Goal: Information Seeking & Learning: Learn about a topic

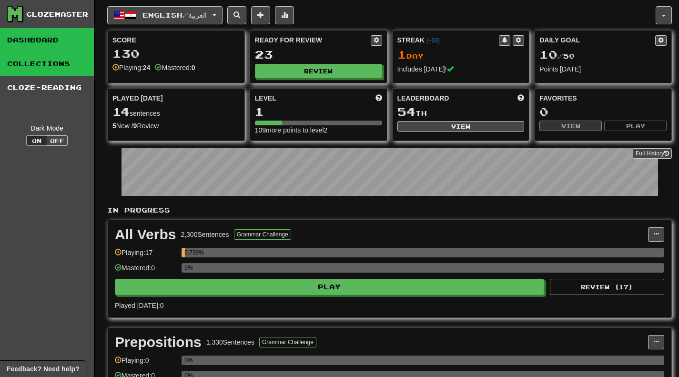
click at [29, 53] on link "Collections" at bounding box center [47, 64] width 94 height 24
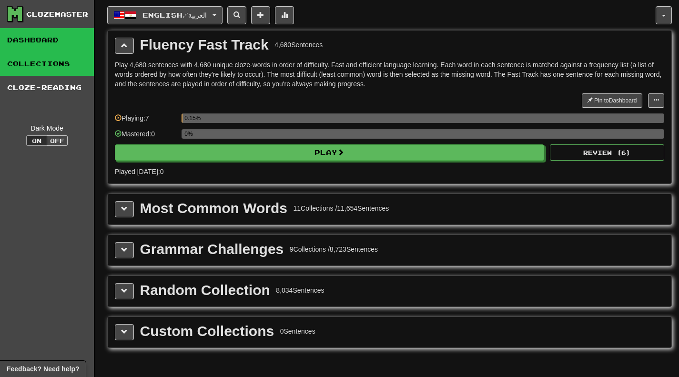
click at [35, 39] on link "Dashboard" at bounding box center [47, 40] width 94 height 24
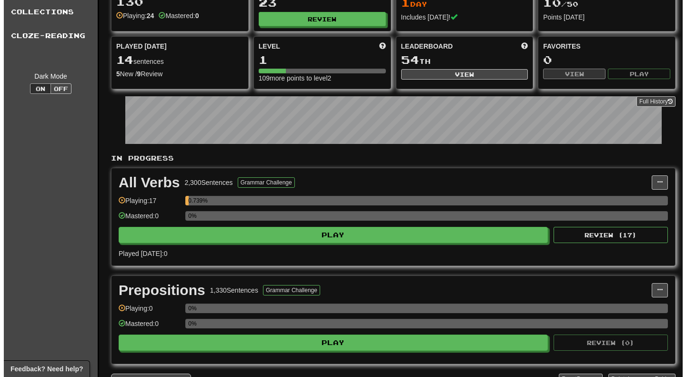
scroll to position [143, 0]
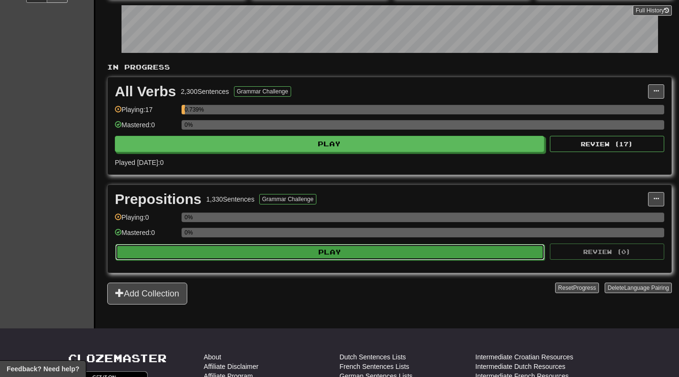
click at [305, 253] on button "Play" at bounding box center [329, 252] width 429 height 16
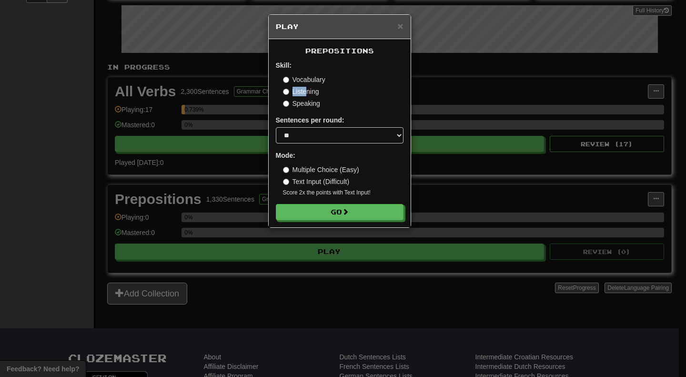
click at [305, 88] on div "Vocabulary Listening Speaking" at bounding box center [343, 91] width 121 height 33
click at [302, 93] on label "Listening" at bounding box center [301, 92] width 36 height 10
click at [305, 133] on select "* ** ** ** ** ** *** ********" at bounding box center [340, 135] width 128 height 16
click at [276, 128] on select "* ** ** ** ** ** *** ********" at bounding box center [340, 135] width 128 height 16
click at [304, 135] on select "* ** ** ** ** ** *** ********" at bounding box center [340, 135] width 128 height 16
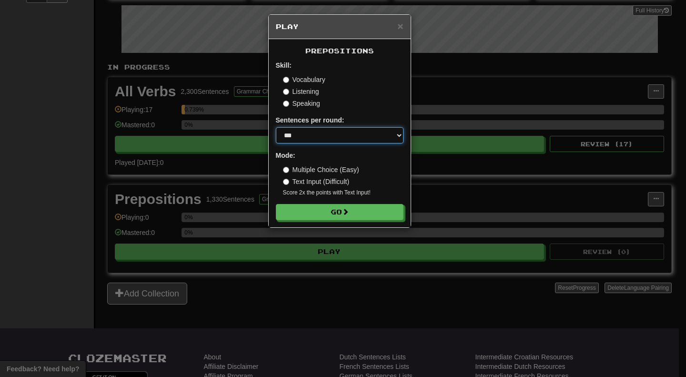
click at [276, 128] on select "* ** ** ** ** ** *** ********" at bounding box center [340, 135] width 128 height 16
click at [306, 120] on label "Sentences per round:" at bounding box center [310, 120] width 69 height 10
click at [312, 131] on icon at bounding box center [312, 127] width 11 height 11
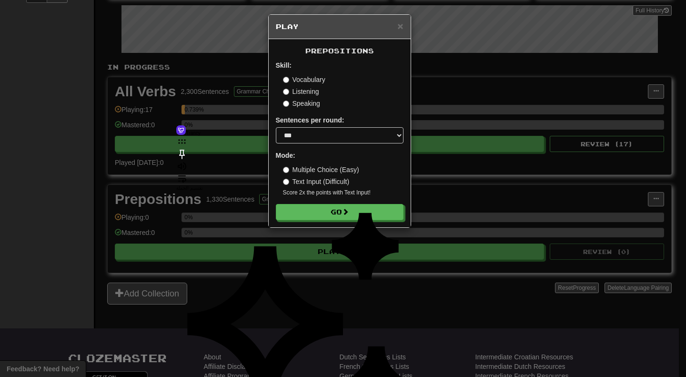
click at [325, 118] on label "Sentences per round:" at bounding box center [310, 120] width 69 height 10
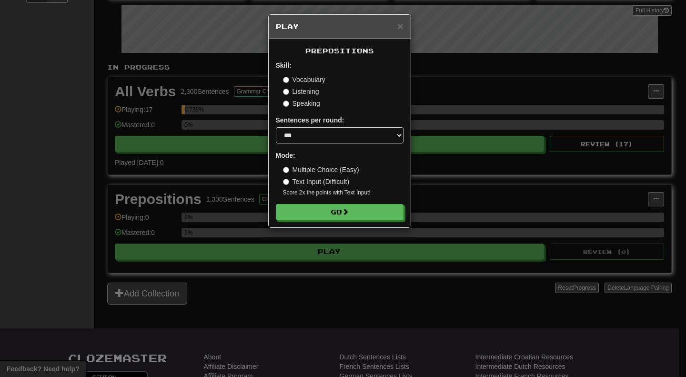
click at [340, 52] on span "Prepositions" at bounding box center [339, 51] width 69 height 8
click at [337, 65] on icon at bounding box center [339, 60] width 11 height 11
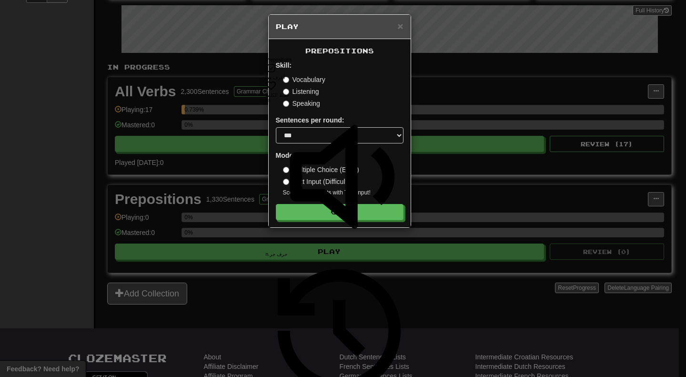
click at [329, 52] on span "Prepositions" at bounding box center [339, 51] width 69 height 8
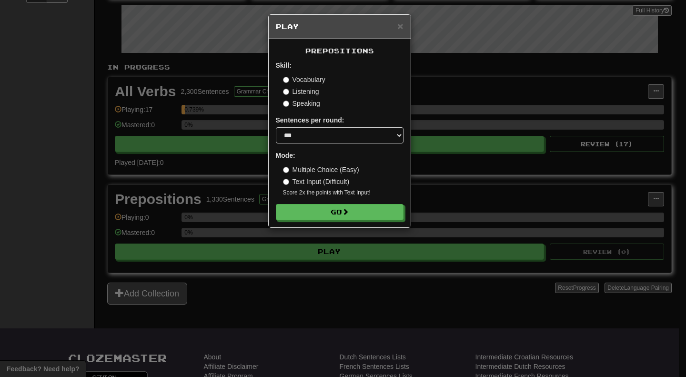
click at [310, 182] on label "Text Input (Difficult)" at bounding box center [316, 182] width 67 height 10
click at [299, 169] on label "Multiple Choice (Easy)" at bounding box center [321, 170] width 76 height 10
click at [307, 143] on select "* ** ** ** ** ** *** ********" at bounding box center [340, 135] width 128 height 16
click at [276, 128] on select "* ** ** ** ** ** *** ********" at bounding box center [340, 135] width 128 height 16
click at [322, 130] on select "* ** ** ** ** ** *** ********" at bounding box center [340, 135] width 128 height 16
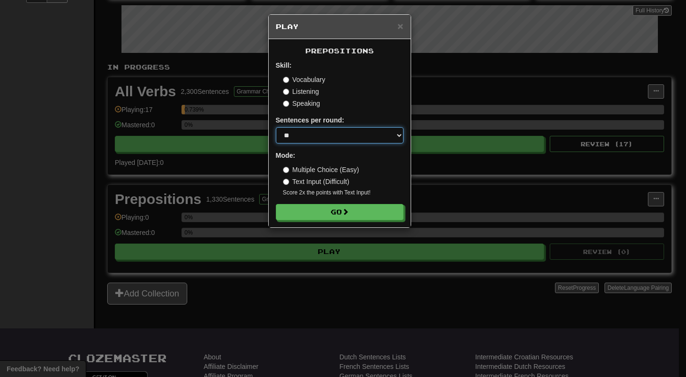
select select "***"
click at [276, 128] on select "* ** ** ** ** ** *** ********" at bounding box center [340, 135] width 128 height 16
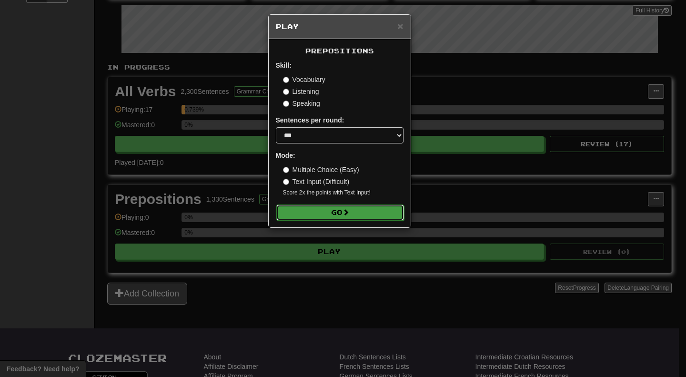
click at [331, 215] on button "Go" at bounding box center [340, 212] width 128 height 16
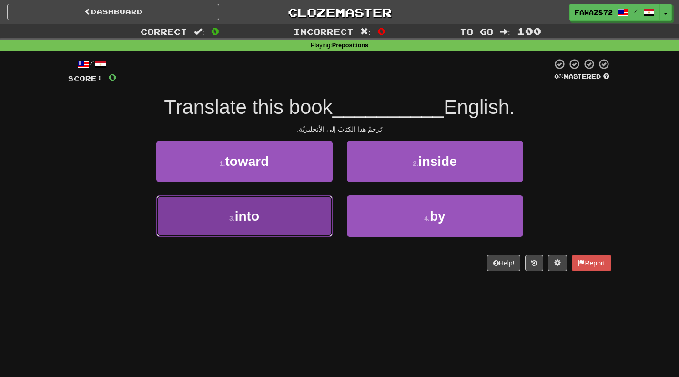
click at [258, 212] on span "into" at bounding box center [247, 216] width 24 height 15
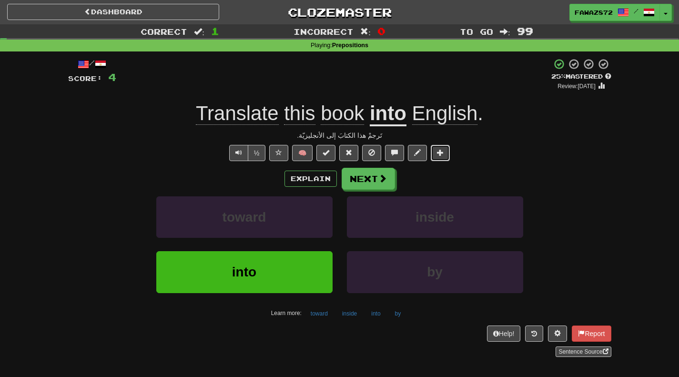
click at [439, 154] on span at bounding box center [440, 152] width 7 height 7
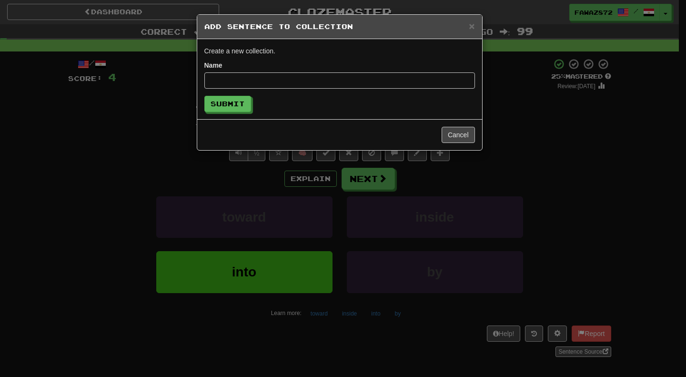
click at [156, 159] on div "× Add Sentence to Collection Create a new collection. Name Submit Cancel" at bounding box center [343, 188] width 686 height 377
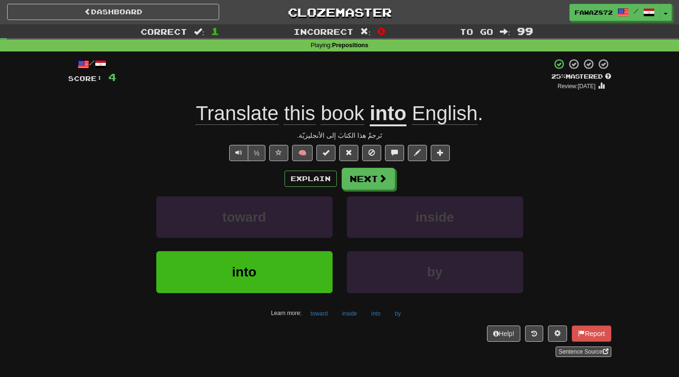
click at [389, 113] on u "into" at bounding box center [388, 114] width 37 height 24
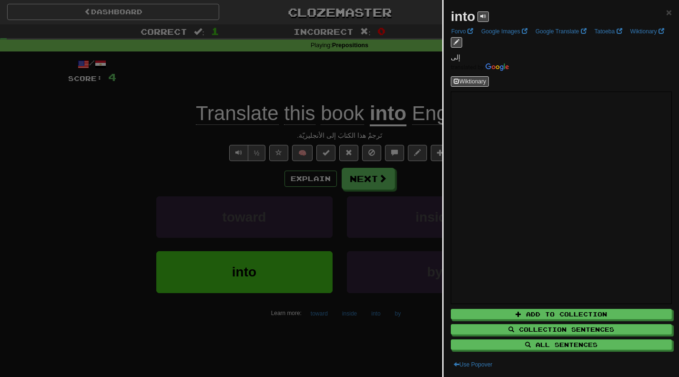
click at [387, 79] on div at bounding box center [339, 188] width 679 height 377
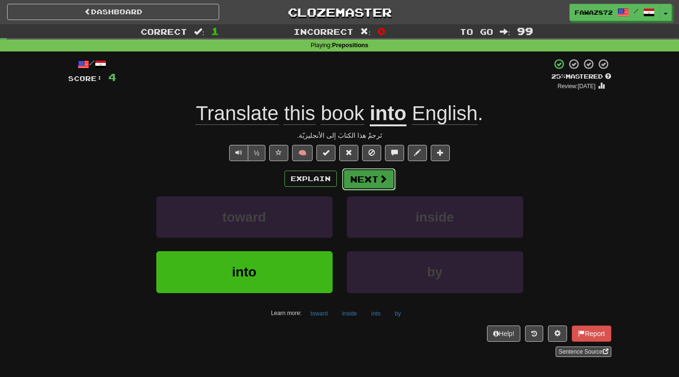
click at [384, 180] on span at bounding box center [383, 178] width 9 height 9
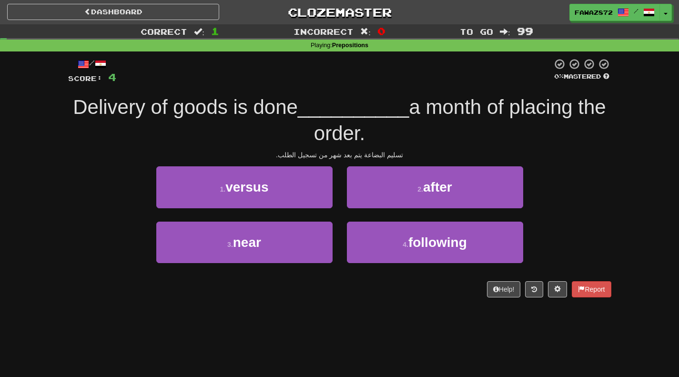
click at [276, 103] on span "Delivery of goods is done" at bounding box center [185, 107] width 225 height 22
click at [198, 115] on span "Delivery of goods is done" at bounding box center [185, 107] width 225 height 22
click at [552, 286] on button at bounding box center [557, 289] width 19 height 16
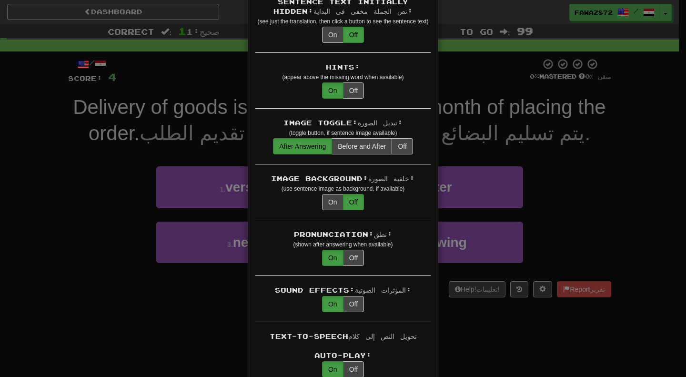
scroll to position [143, 0]
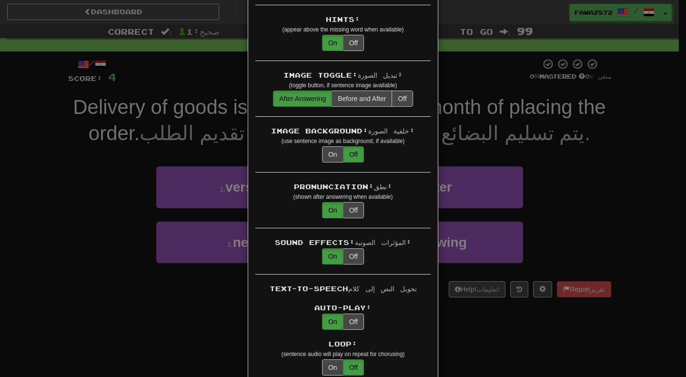
click at [329, 33] on small "(appear above the missing word when available)" at bounding box center [343, 29] width 122 height 7
click at [333, 73] on icon at bounding box center [331, 74] width 3 height 3
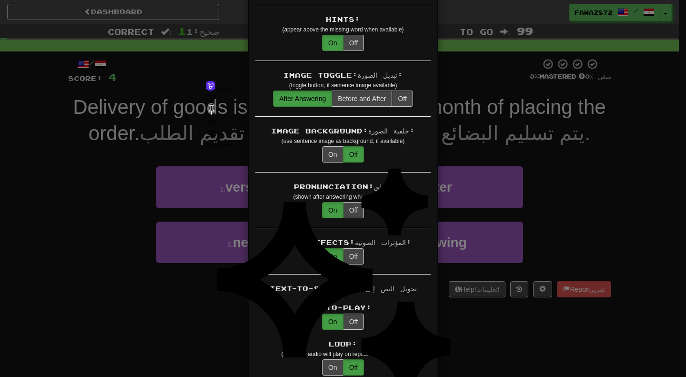
click at [306, 33] on small "(appear above the missing word when available)" at bounding box center [343, 29] width 122 height 7
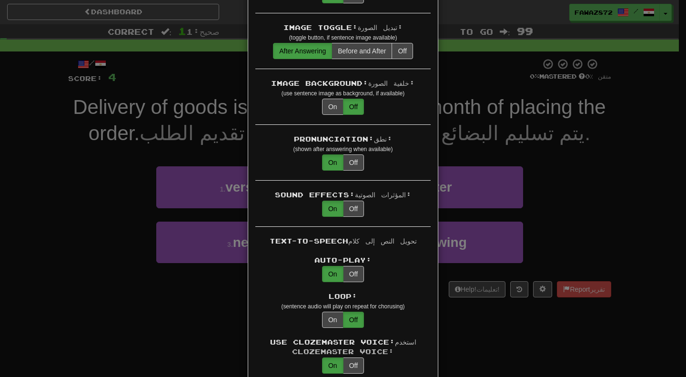
scroll to position [238, 0]
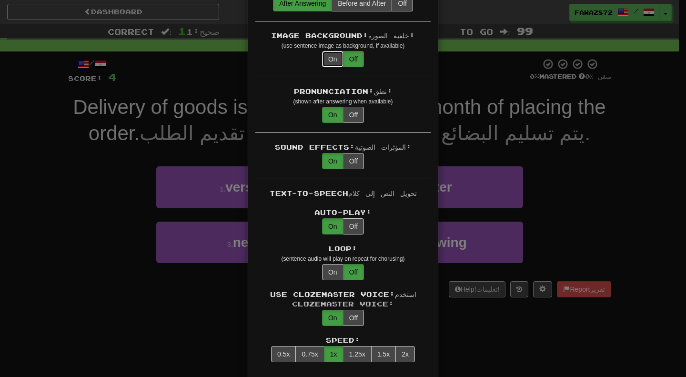
click at [331, 67] on button "On" at bounding box center [332, 59] width 21 height 16
click at [319, 49] on small "(use sentence image as background, if available)" at bounding box center [343, 45] width 123 height 7
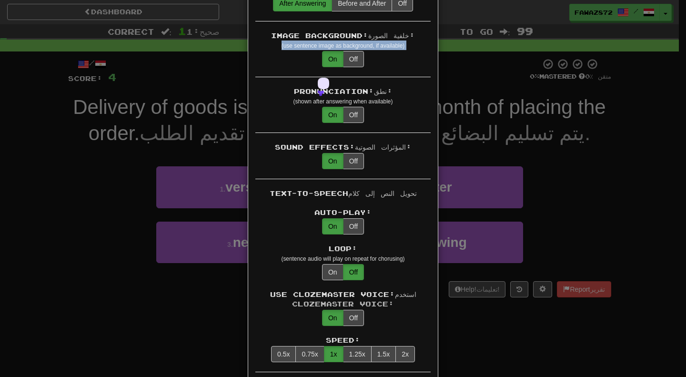
click at [319, 49] on small "(use sentence image as background, if available)" at bounding box center [343, 45] width 123 height 7
click at [325, 90] on icon at bounding box center [324, 92] width 4 height 4
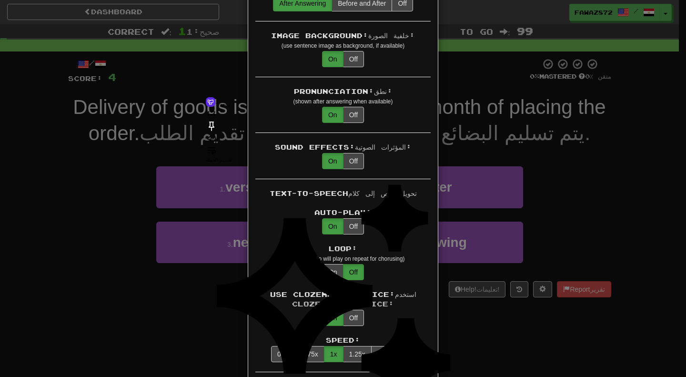
click at [304, 50] on div "Image Background: خلفية الصورة: (use sentence image as background, if available)" at bounding box center [342, 40] width 175 height 19
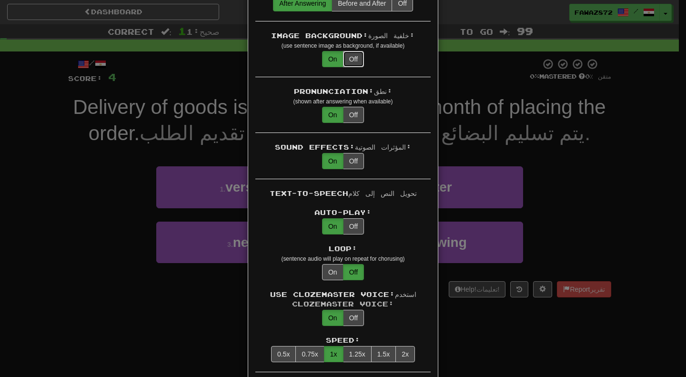
click at [343, 67] on button "Off" at bounding box center [353, 59] width 21 height 16
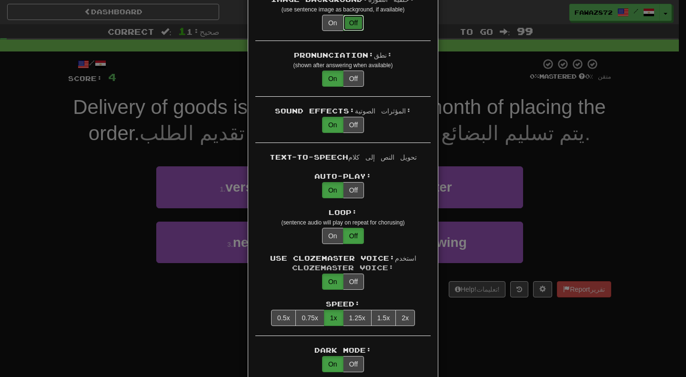
scroll to position [286, 0]
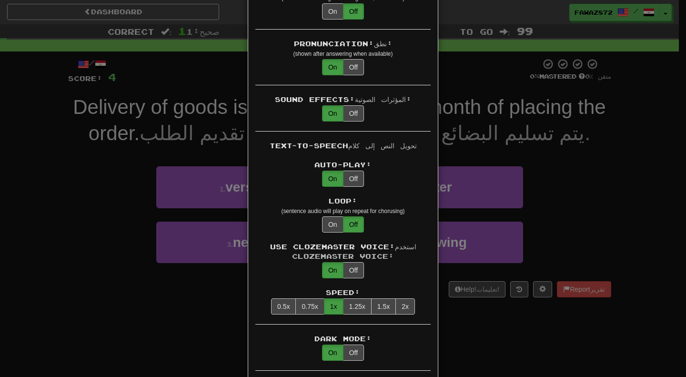
click at [331, 49] on div "Pronunciation: نطق:" at bounding box center [342, 44] width 175 height 10
click at [323, 83] on icon at bounding box center [328, 82] width 11 height 11
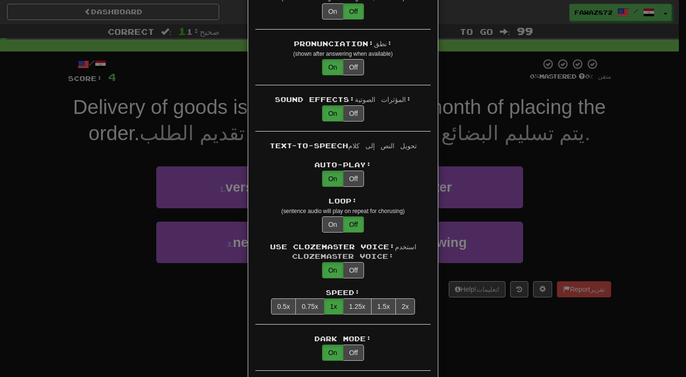
click at [308, 58] on div "Pronunciation: نطق: (shown after answering when available)" at bounding box center [342, 48] width 175 height 19
click at [304, 57] on small "(shown after answering when available)" at bounding box center [344, 54] width 100 height 7
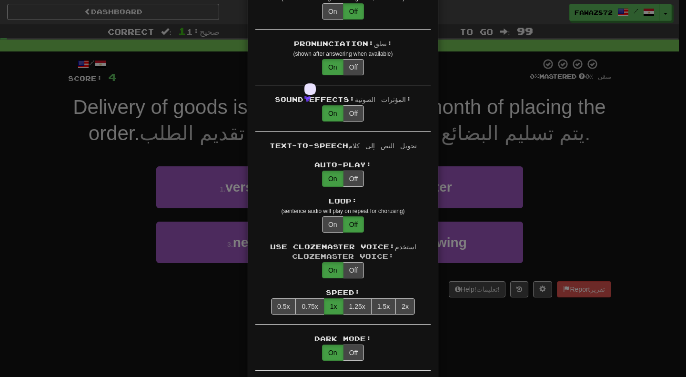
click at [310, 96] on icon at bounding box center [308, 99] width 6 height 6
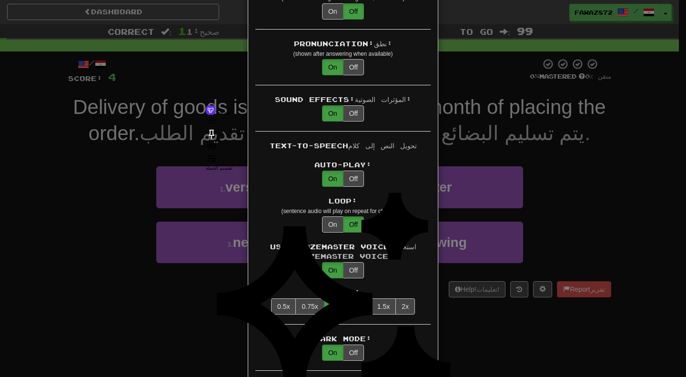
click at [298, 85] on div "Pronunciation: نطق: (shown after answering when available) On Off" at bounding box center [342, 62] width 175 height 46
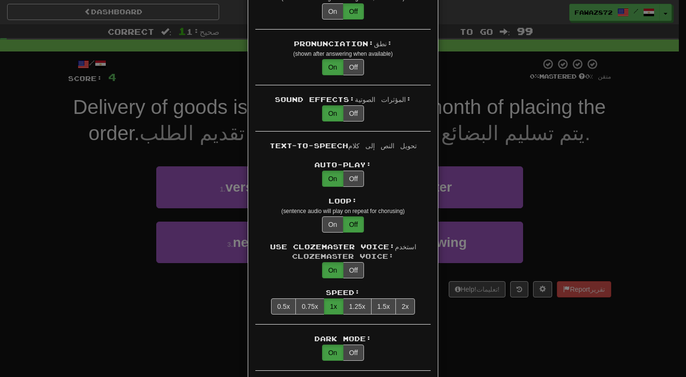
scroll to position [334, 0]
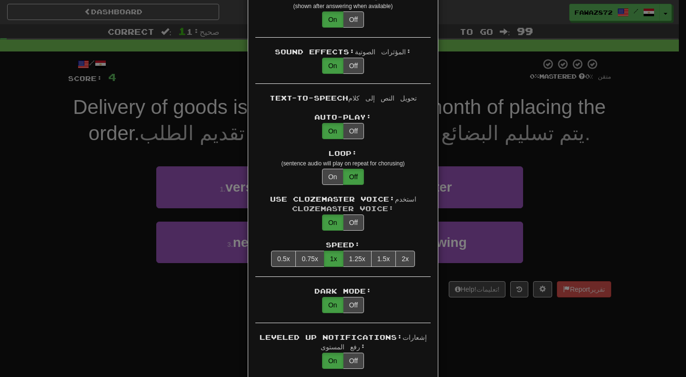
click at [300, 57] on div "Sound Effects: المؤثرات الصوتية:" at bounding box center [342, 52] width 175 height 10
click at [303, 89] on icon at bounding box center [306, 89] width 11 height 11
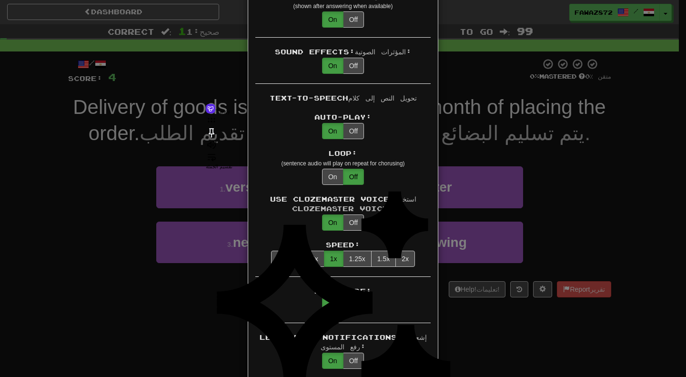
click at [302, 57] on div "Sound Effects: المؤثرات الصوتية:" at bounding box center [342, 52] width 175 height 10
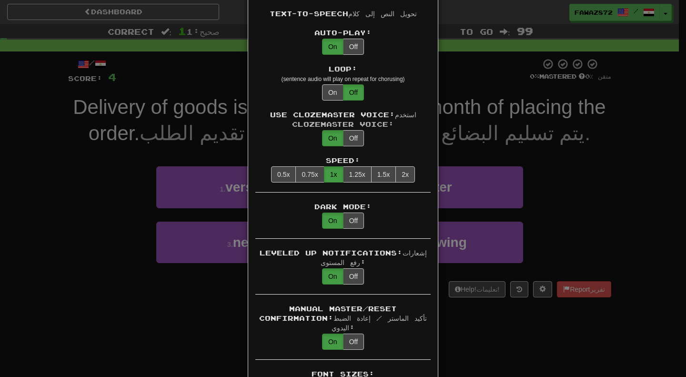
scroll to position [429, 0]
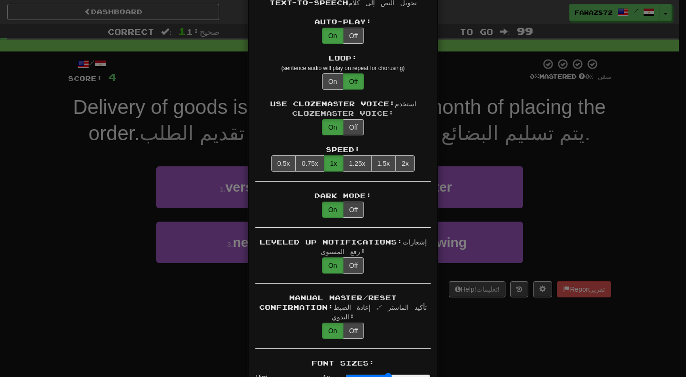
click at [287, 71] on small "(sentence audio will play on repeat for chorusing)" at bounding box center [342, 68] width 123 height 7
click at [294, 112] on icon at bounding box center [291, 114] width 4 height 4
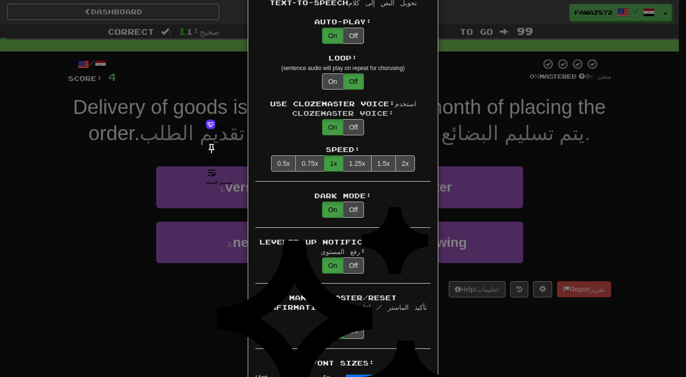
click at [294, 72] on div "Loop: (sentence audio will play on repeat for chorusing)" at bounding box center [342, 62] width 175 height 19
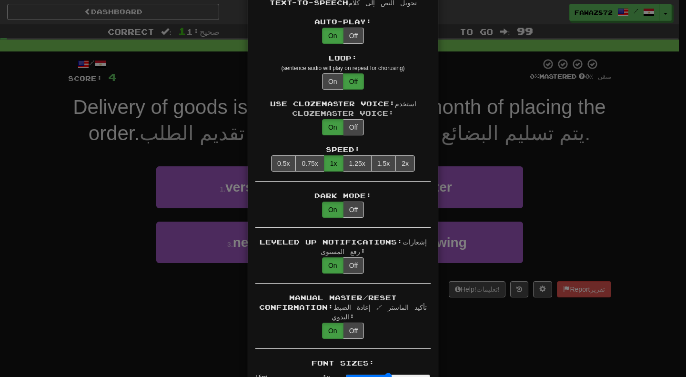
scroll to position [477, 0]
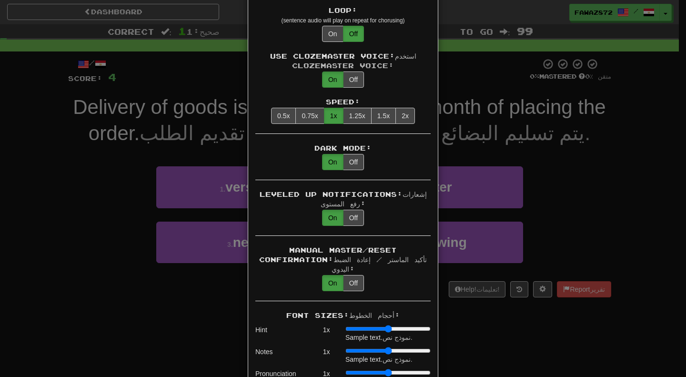
click at [299, 71] on div "Use Clozemaster Voice: استخدم Clozemaster Voice:" at bounding box center [342, 60] width 175 height 19
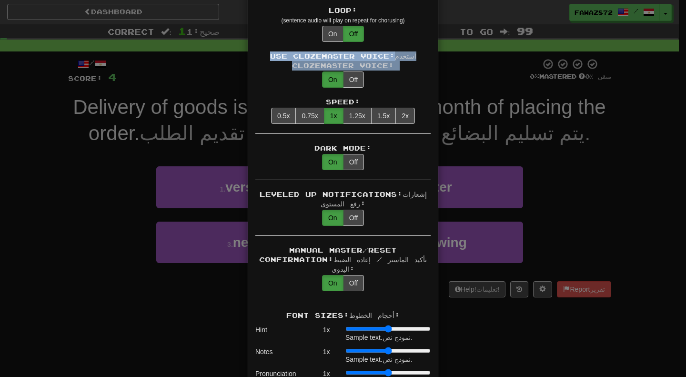
click at [299, 71] on div "Use Clozemaster Voice: استخدم Clozemaster Voice:" at bounding box center [342, 60] width 175 height 19
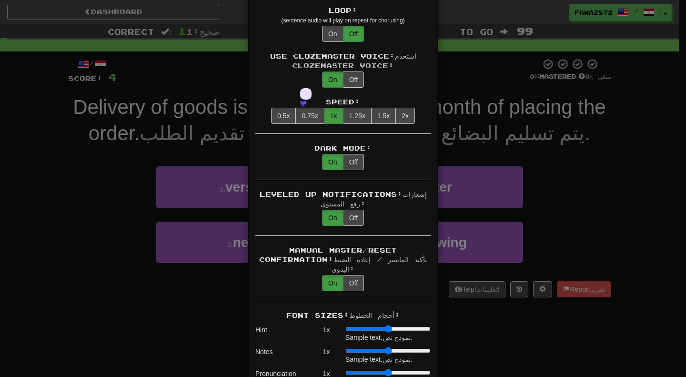
click at [304, 101] on icon at bounding box center [303, 104] width 6 height 6
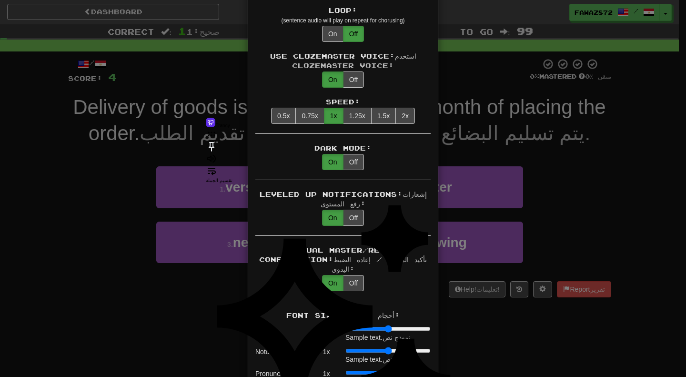
click at [302, 71] on div "Use Clozemaster Voice: استخدم Clozemaster Voice:" at bounding box center [342, 60] width 175 height 19
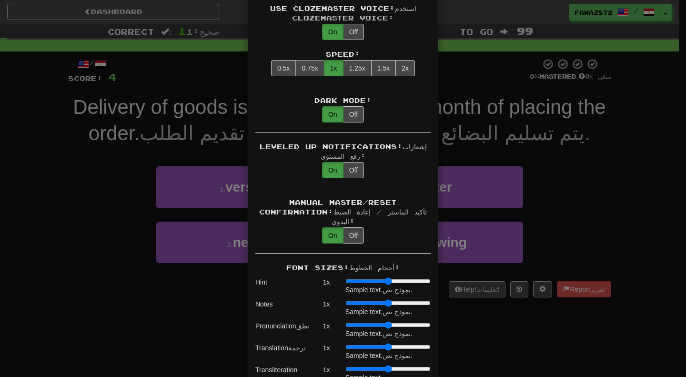
scroll to position [572, 0]
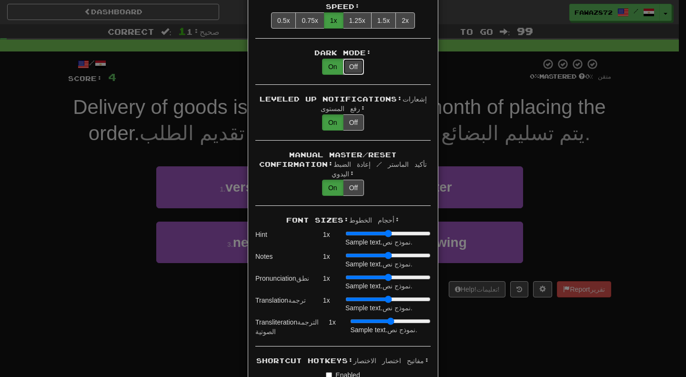
click at [353, 75] on button "Off" at bounding box center [353, 67] width 21 height 16
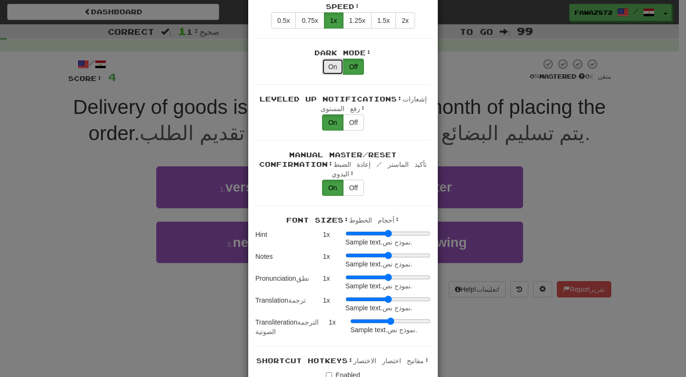
click at [325, 75] on button "On" at bounding box center [332, 67] width 21 height 16
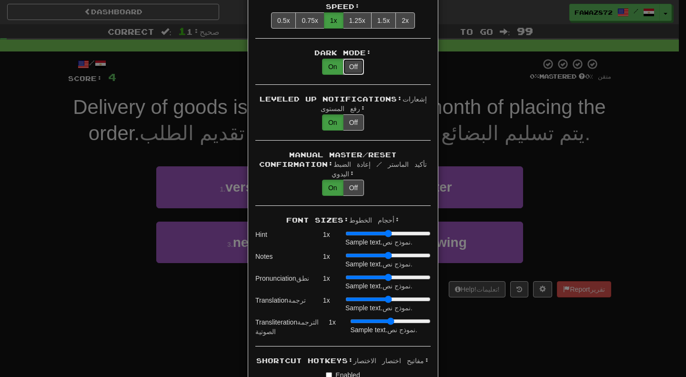
click at [345, 75] on button "Off" at bounding box center [353, 67] width 21 height 16
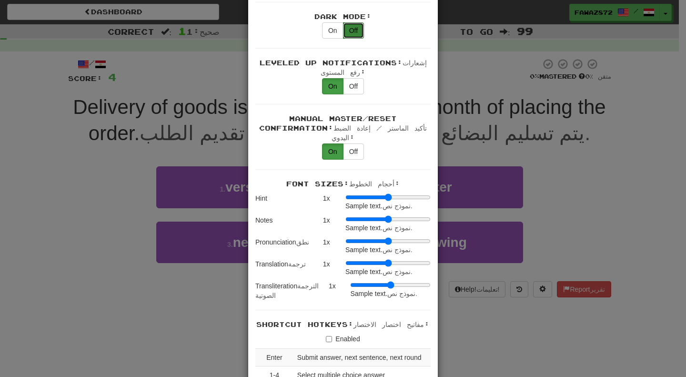
scroll to position [620, 0]
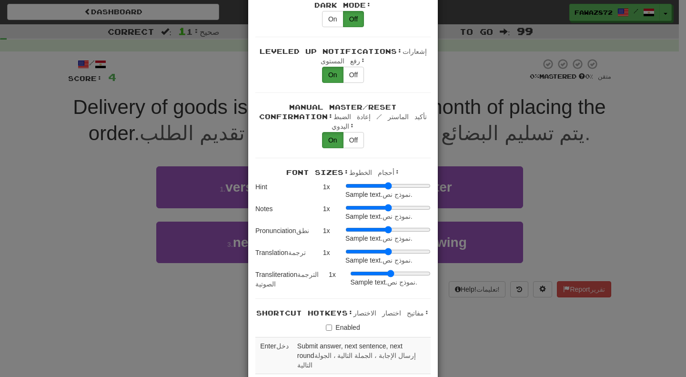
click at [297, 66] on div "Leveled Up Notifications: إشعارات رفع المستوى:" at bounding box center [342, 56] width 175 height 19
click at [300, 66] on div "Leveled Up Notifications: إشعارات رفع المستوى:" at bounding box center [342, 56] width 175 height 19
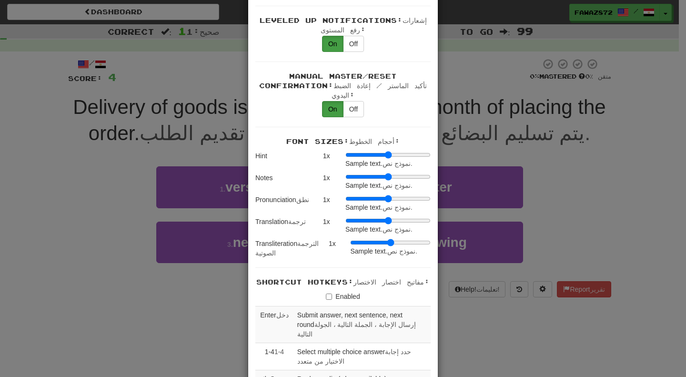
scroll to position [667, 0]
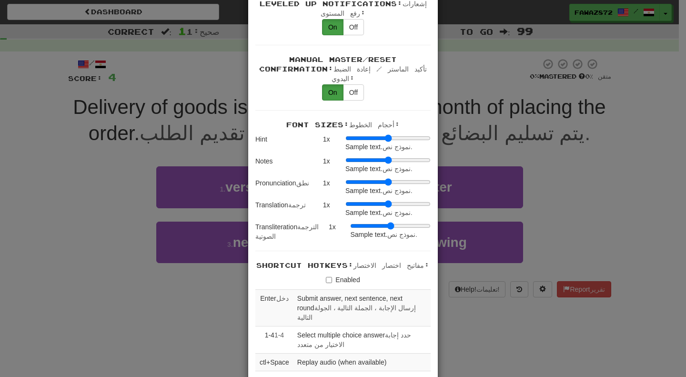
click at [296, 83] on div "Manual Master/Reset Confirmation: تأكيد الماستر / إعادة الضبط اليدوي:" at bounding box center [342, 69] width 175 height 29
drag, startPoint x: 296, startPoint y: 87, endPoint x: 288, endPoint y: 99, distance: 14.4
click at [288, 83] on div "Manual Master/Reset Confirmation: تأكيد الماستر / إعادة الضبط اليدوي:" at bounding box center [342, 69] width 175 height 29
click at [294, 113] on icon at bounding box center [292, 115] width 4 height 4
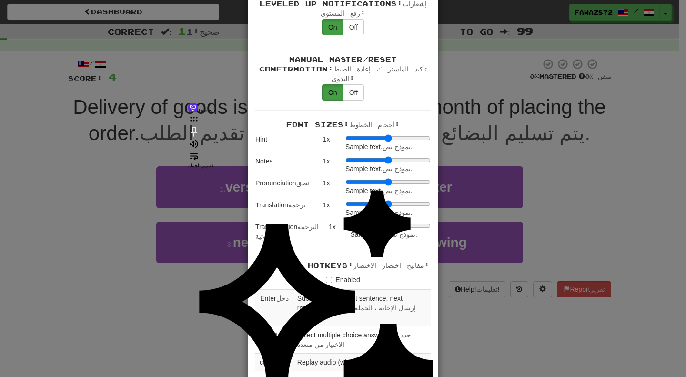
click at [304, 83] on div "Manual Master/Reset Confirmation: تأكيد الماستر / إعادة الضبط اليدوي:" at bounding box center [342, 69] width 175 height 29
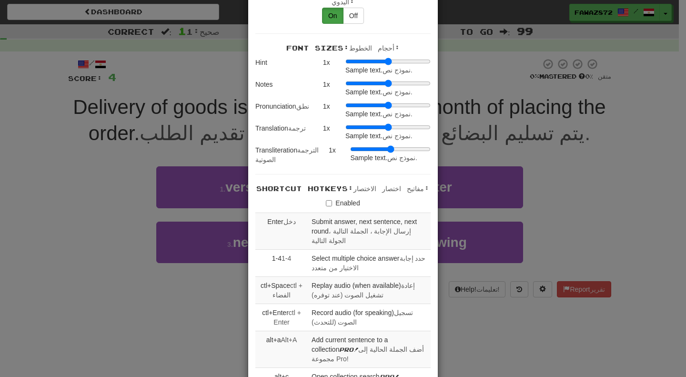
scroll to position [763, 0]
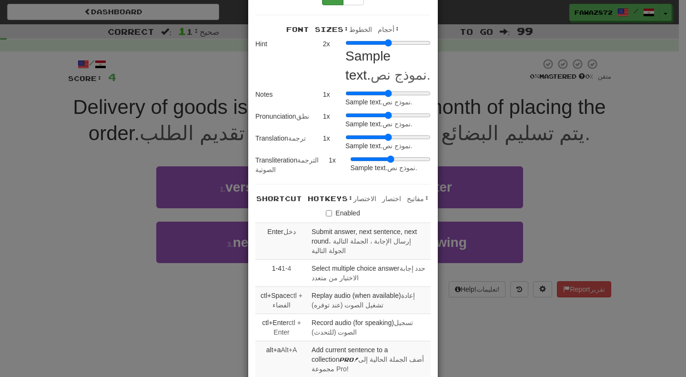
type input "*"
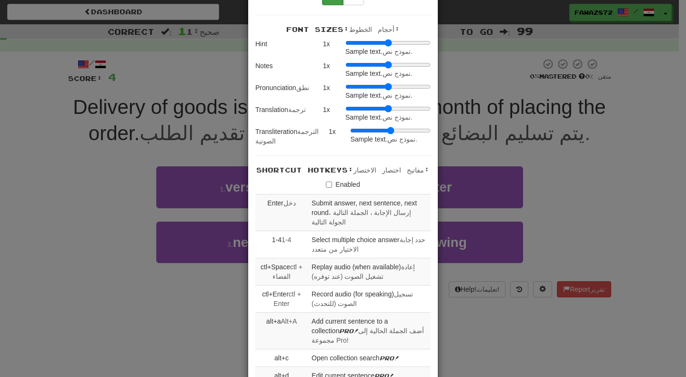
click at [346, 47] on input "range" at bounding box center [388, 43] width 85 height 8
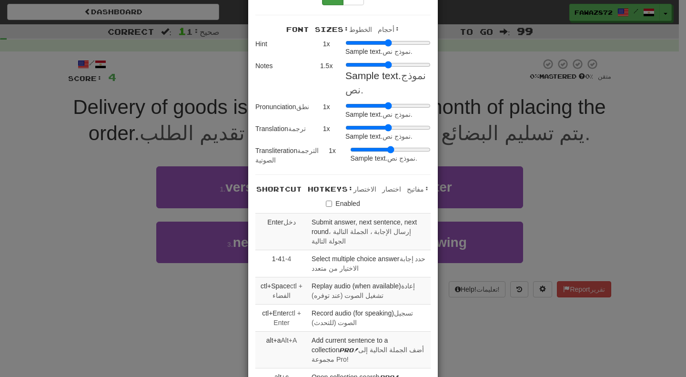
type input "*"
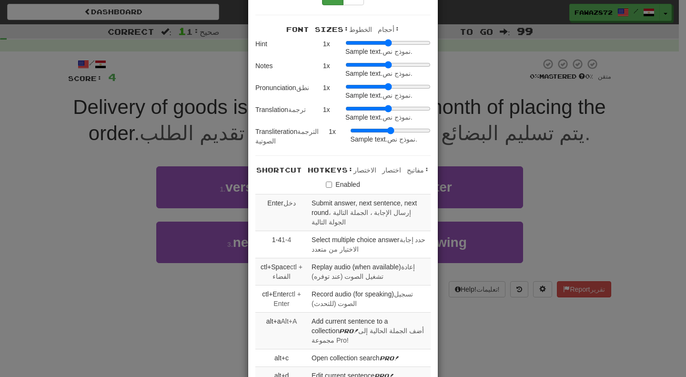
drag, startPoint x: 346, startPoint y: 83, endPoint x: 339, endPoint y: 85, distance: 7.4
click at [346, 69] on input "range" at bounding box center [388, 65] width 85 height 8
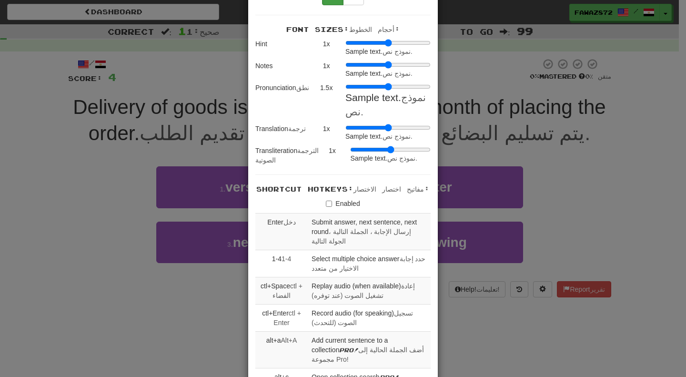
type input "*"
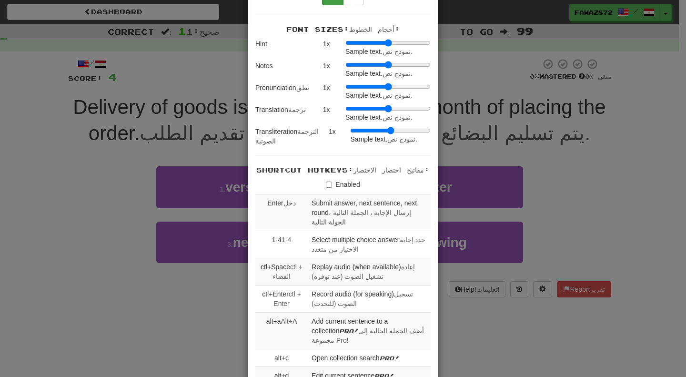
drag, startPoint x: 344, startPoint y: 105, endPoint x: 331, endPoint y: 110, distance: 13.7
click at [346, 91] on input "range" at bounding box center [388, 87] width 85 height 8
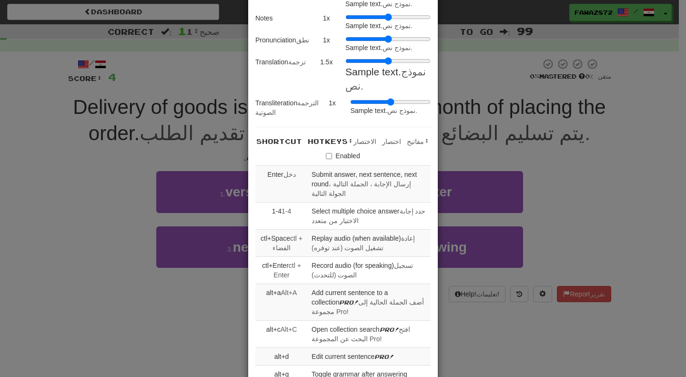
type input "*"
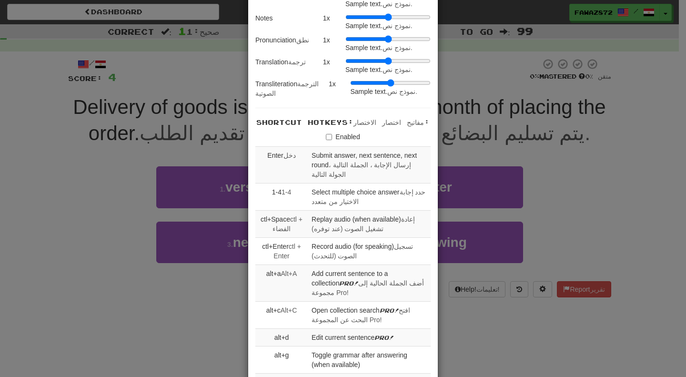
drag, startPoint x: 345, startPoint y: 81, endPoint x: 336, endPoint y: 89, distance: 11.8
click at [346, 65] on input "range" at bounding box center [388, 61] width 85 height 8
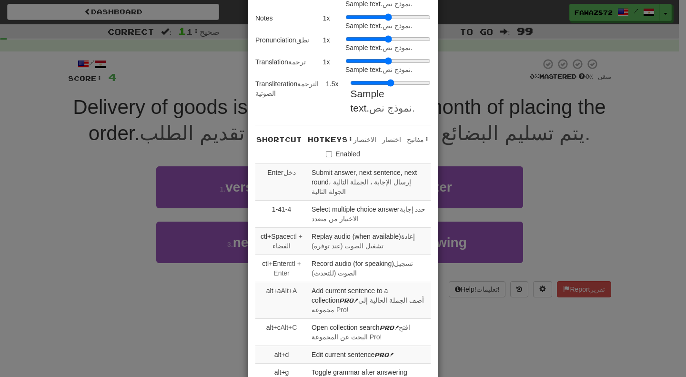
type input "*"
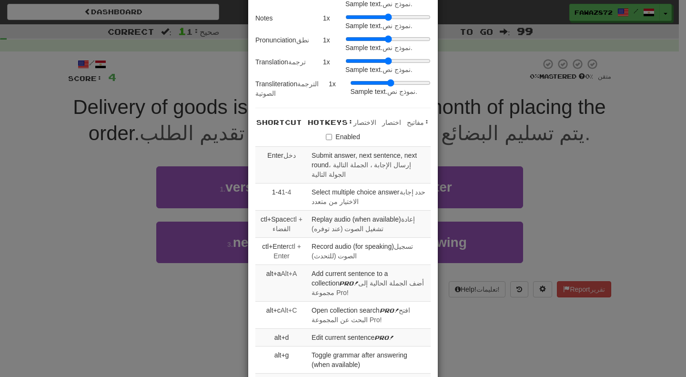
drag, startPoint x: 349, startPoint y: 106, endPoint x: 329, endPoint y: 105, distance: 19.5
click at [350, 87] on input "range" at bounding box center [390, 83] width 81 height 8
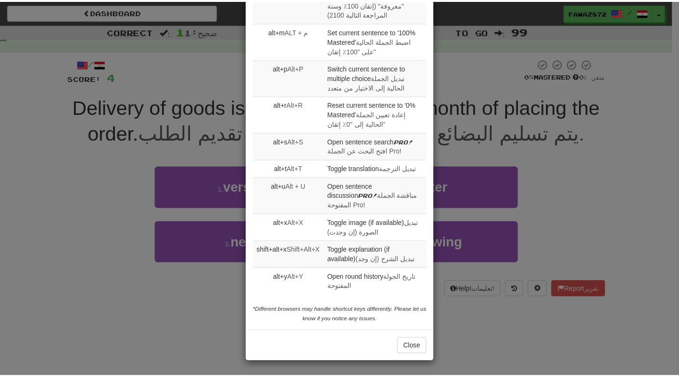
scroll to position [1539, 0]
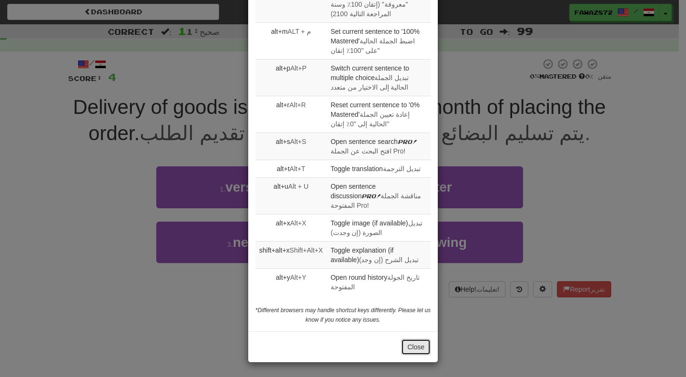
click at [408, 344] on button "Close" at bounding box center [416, 347] width 30 height 16
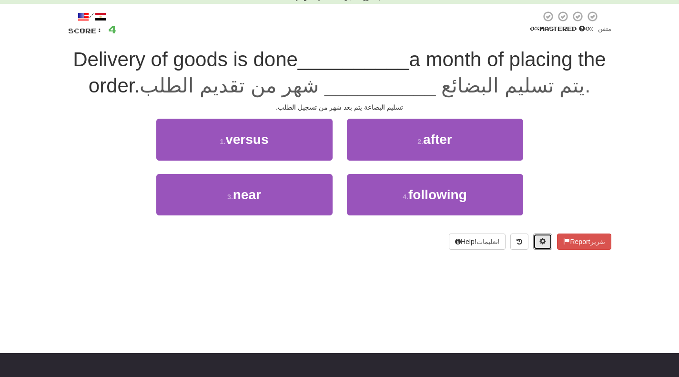
scroll to position [0, 0]
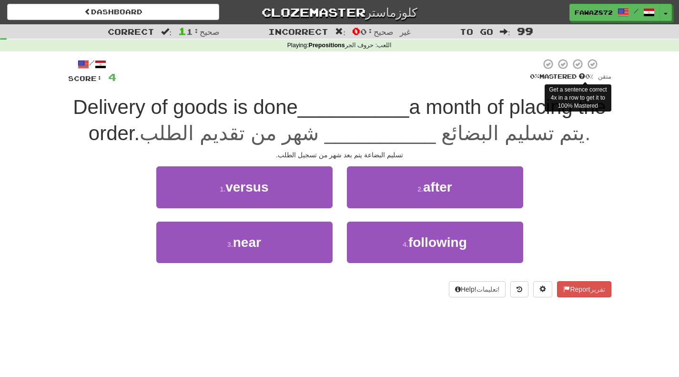
click at [585, 77] on span at bounding box center [582, 76] width 6 height 6
click at [409, 110] on span "__________" at bounding box center [354, 107] width 112 height 22
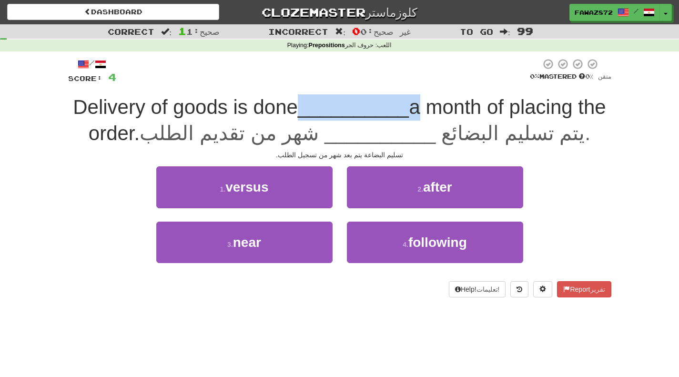
click at [409, 110] on span "__________" at bounding box center [354, 107] width 112 height 22
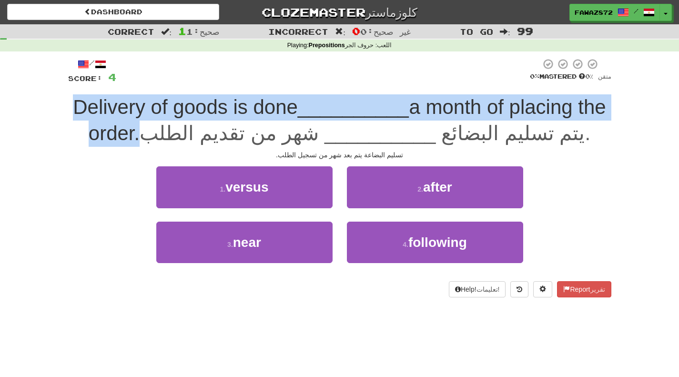
click at [409, 110] on span "__________" at bounding box center [354, 107] width 112 height 22
click at [339, 136] on span "a month of placing the order." at bounding box center [348, 120] width 518 height 49
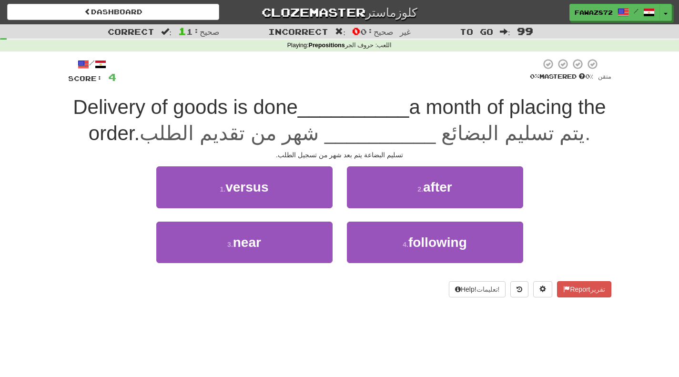
click at [177, 144] on xt-content "يتم تسليم البضائع __________ شهر من تقديم الطلب." at bounding box center [365, 133] width 451 height 22
